Goal: Navigation & Orientation: Find specific page/section

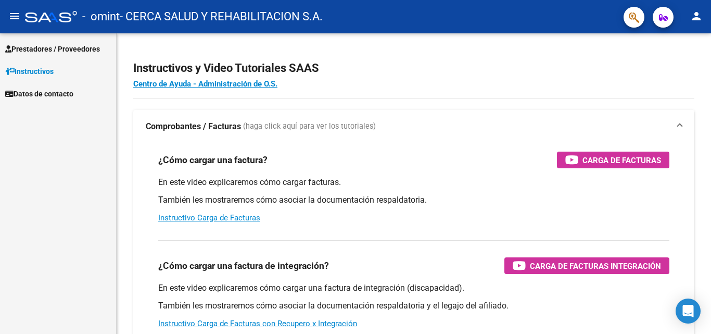
click at [44, 50] on span "Prestadores / Proveedores" at bounding box center [52, 48] width 95 height 11
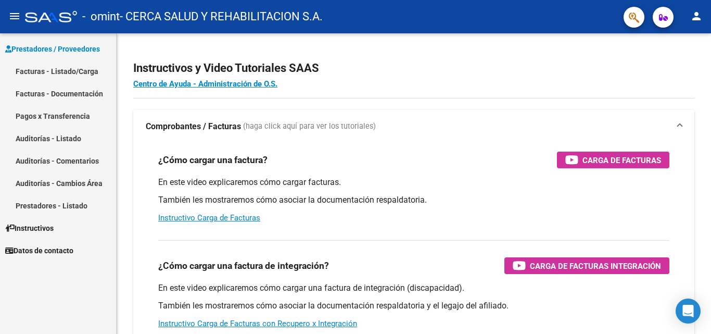
click at [48, 73] on link "Facturas - Listado/Carga" at bounding box center [58, 71] width 116 height 22
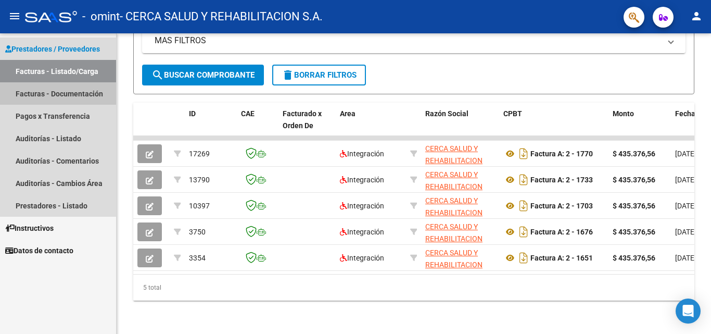
click at [55, 96] on link "Facturas - Documentación" at bounding box center [58, 93] width 116 height 22
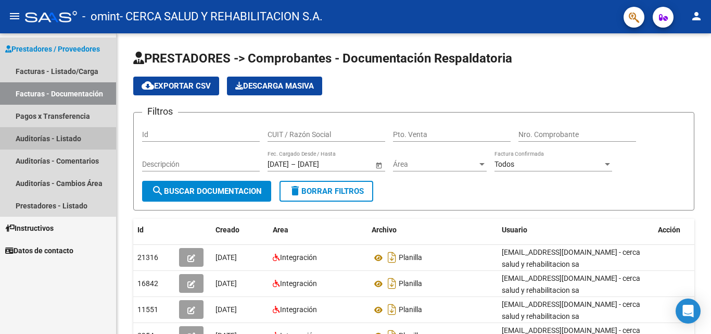
click at [82, 131] on link "Auditorías - Listado" at bounding box center [58, 138] width 116 height 22
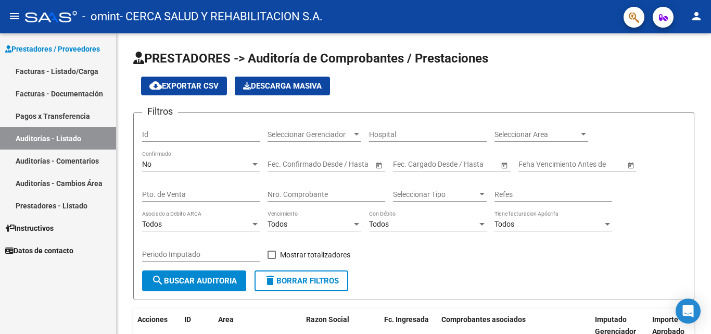
click at [84, 115] on link "Pagos x Transferencia" at bounding box center [58, 116] width 116 height 22
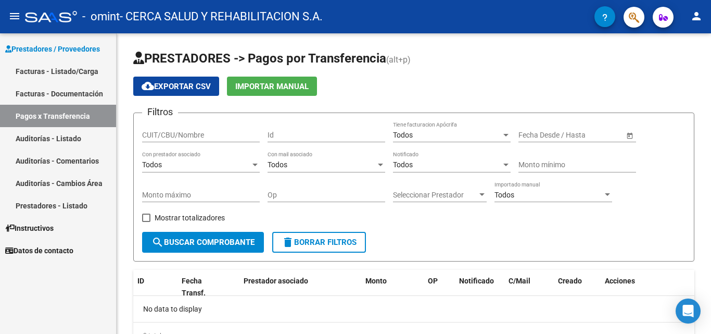
click at [58, 205] on link "Prestadores - Listado" at bounding box center [58, 205] width 116 height 22
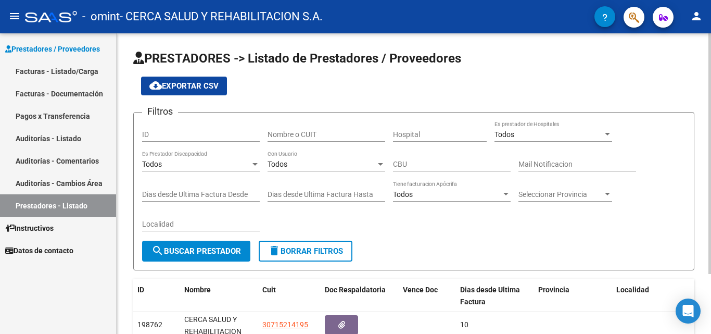
scroll to position [52, 0]
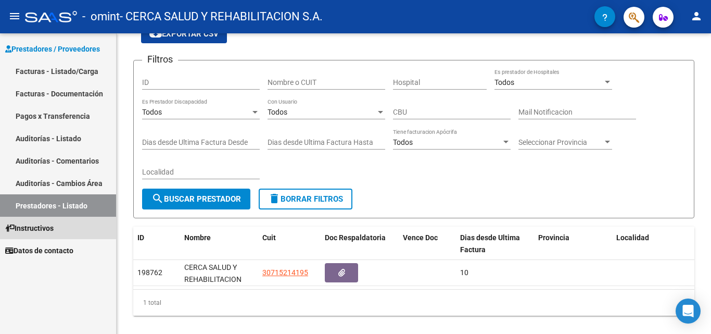
click at [40, 227] on span "Instructivos" at bounding box center [29, 227] width 48 height 11
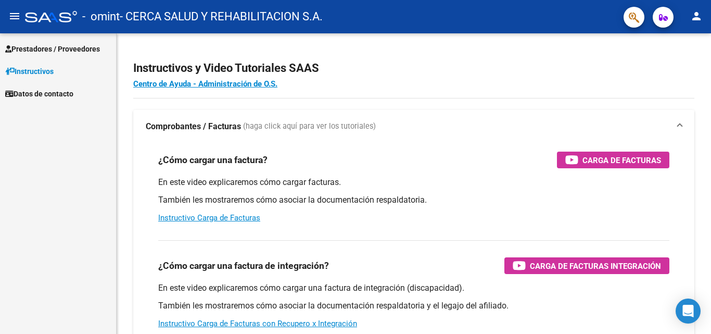
click at [56, 47] on span "Prestadores / Proveedores" at bounding box center [52, 48] width 95 height 11
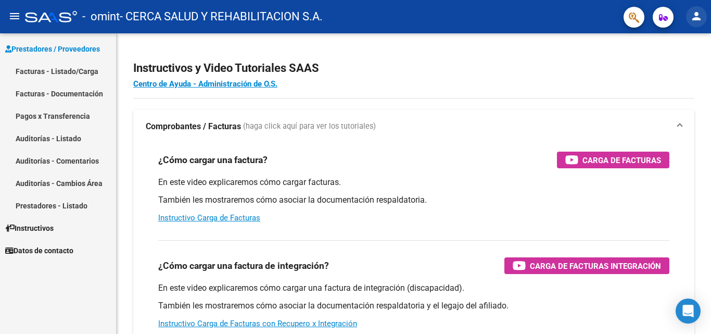
click at [699, 19] on mat-icon "person" at bounding box center [696, 16] width 12 height 12
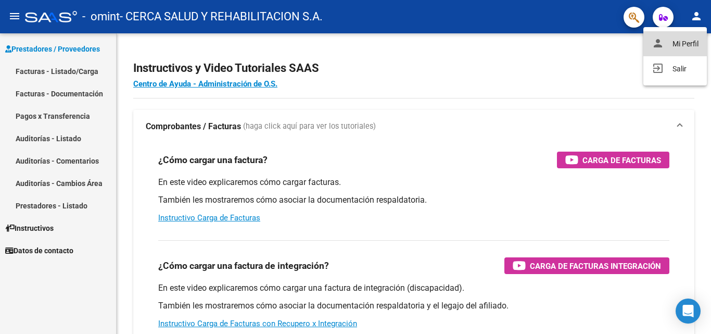
click at [675, 45] on button "person Mi Perfil" at bounding box center [675, 43] width 64 height 25
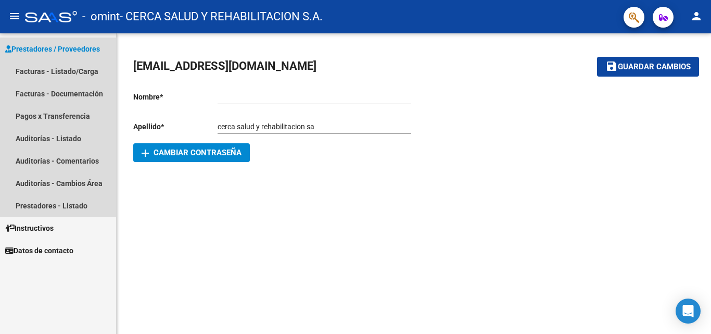
click at [79, 49] on span "Prestadores / Proveedores" at bounding box center [52, 48] width 95 height 11
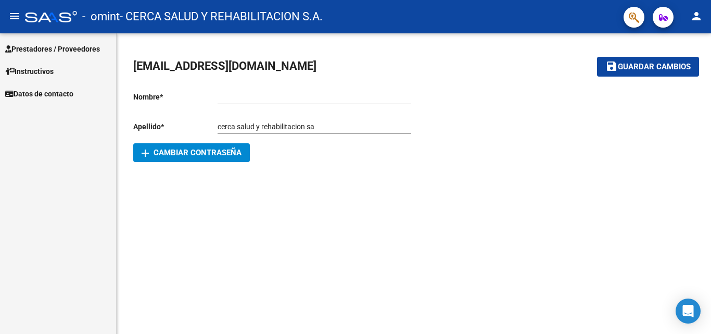
click at [58, 50] on span "Prestadores / Proveedores" at bounding box center [52, 48] width 95 height 11
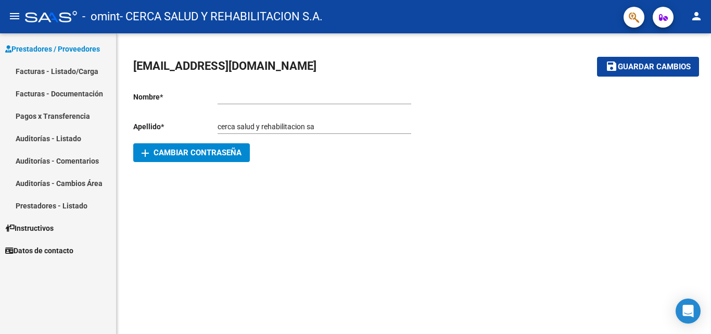
click at [50, 205] on link "Prestadores - Listado" at bounding box center [58, 205] width 116 height 22
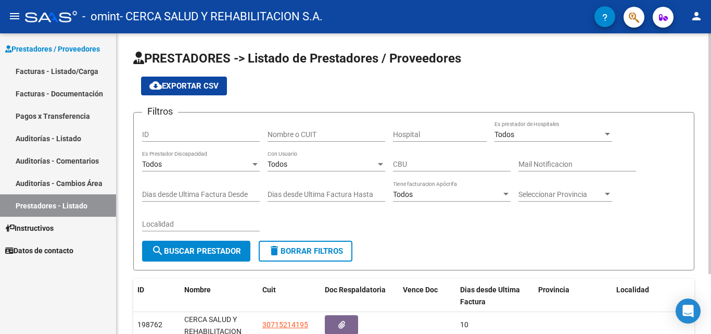
scroll to position [75, 0]
